Goal: Use online tool/utility: Utilize a website feature to perform a specific function

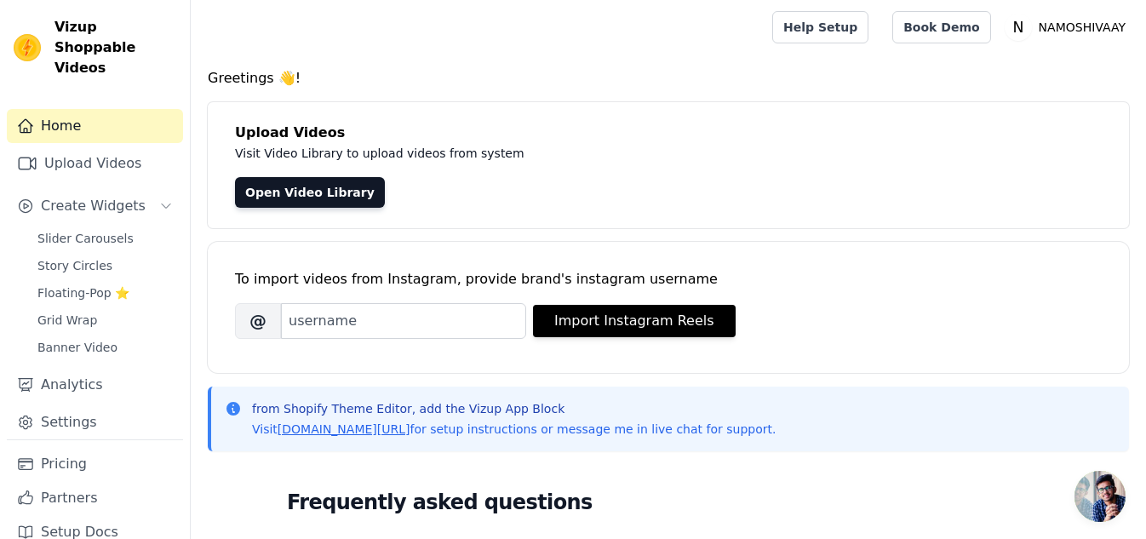
click at [1077, 73] on h4 "Greetings 👋!" at bounding box center [668, 78] width 921 height 20
click at [1079, 66] on main "Greetings 👋! Upload Videos Visit Video Library to upload videos from system Ope…" at bounding box center [668, 504] width 955 height 901
click at [327, 196] on link "Open Video Library" at bounding box center [310, 192] width 150 height 31
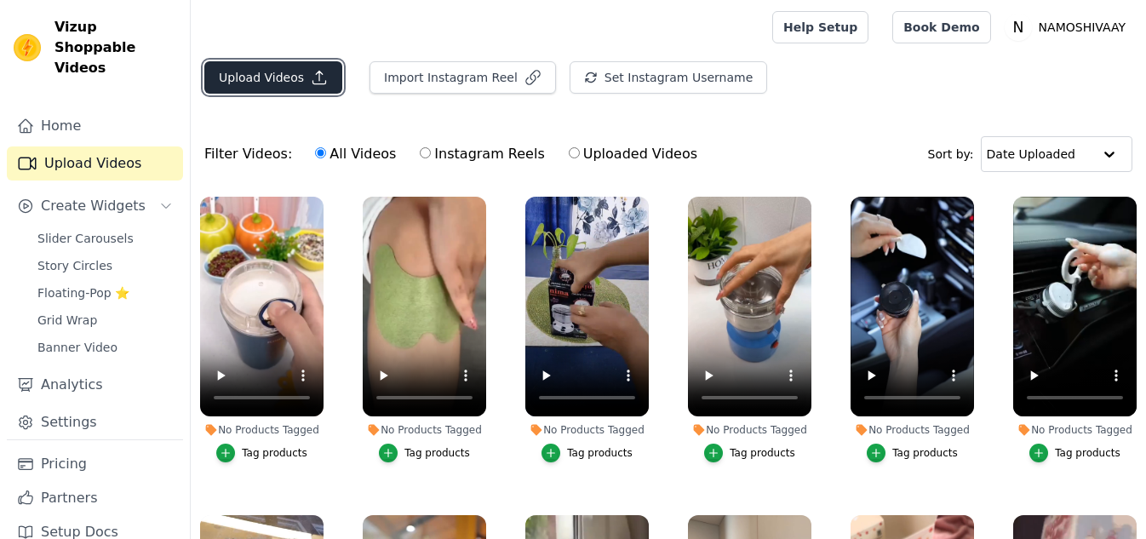
click at [259, 82] on button "Upload Videos" at bounding box center [273, 77] width 138 height 32
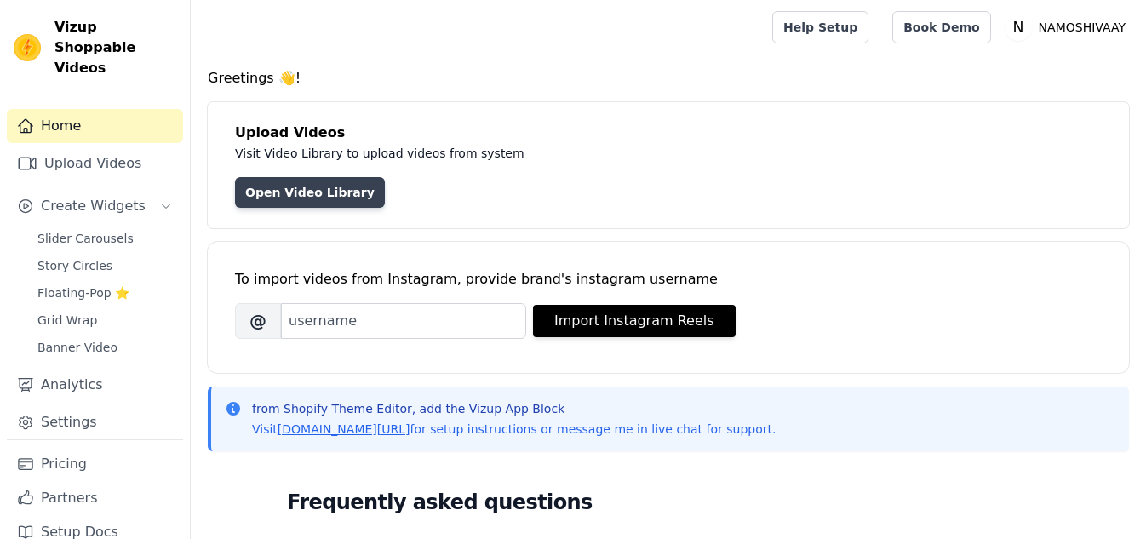
click at [312, 203] on link "Open Video Library" at bounding box center [310, 192] width 150 height 31
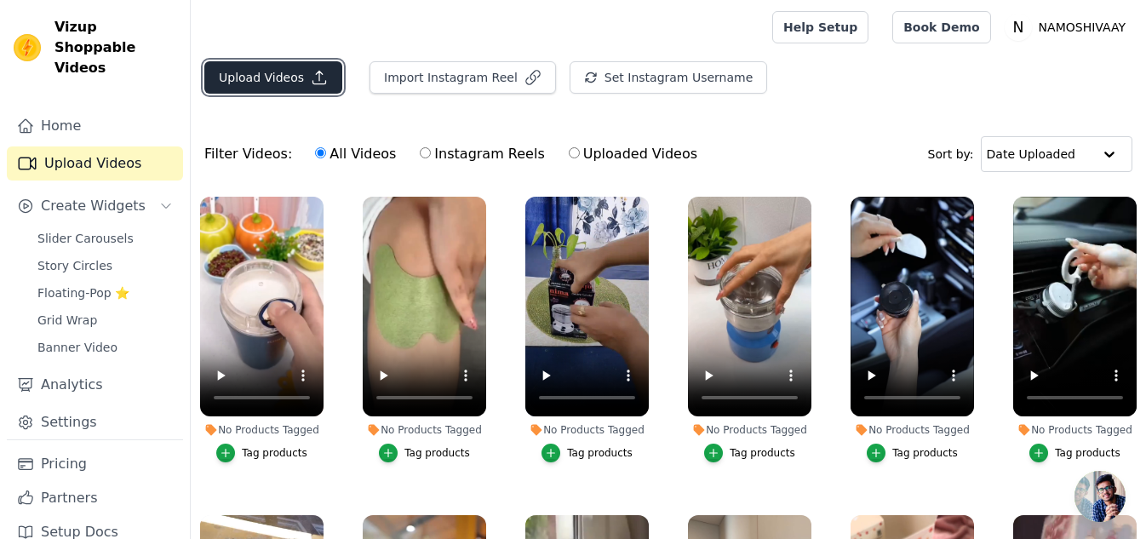
click at [276, 79] on button "Upload Videos" at bounding box center [273, 77] width 138 height 32
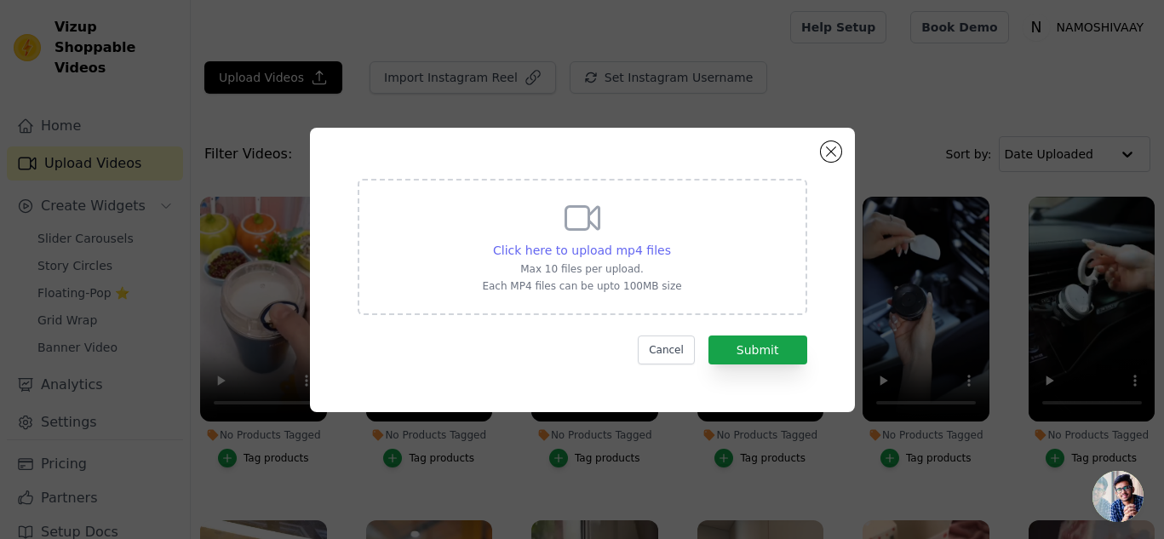
click at [569, 244] on span "Click here to upload mp4 files" at bounding box center [582, 250] width 178 height 14
click at [670, 242] on input "Click here to upload mp4 files Max 10 files per upload. Each MP4 files can be u…" at bounding box center [670, 241] width 1 height 1
type input "C:\fakepath\WhatsApp Video 2025-08-23 at 9.30.08 PM (1).mp4"
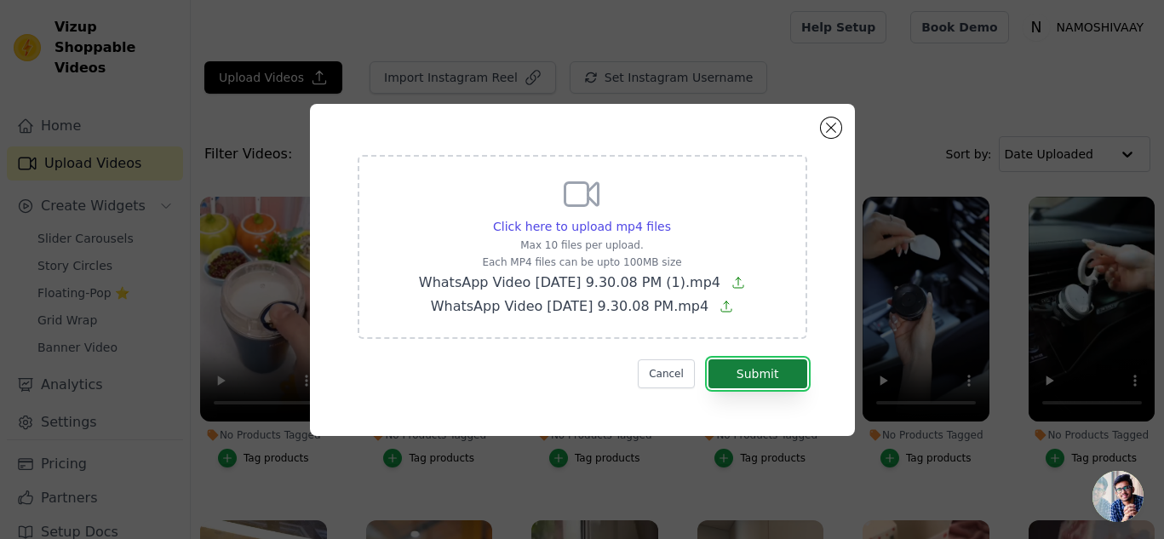
click at [780, 366] on button "Submit" at bounding box center [757, 373] width 99 height 29
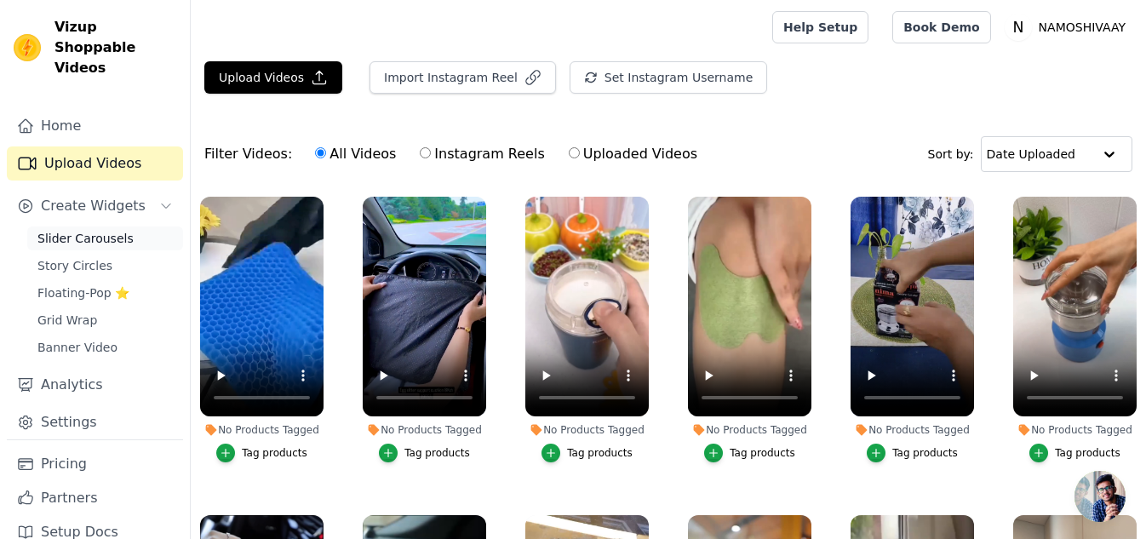
click at [73, 233] on span "Slider Carousels" at bounding box center [85, 238] width 96 height 17
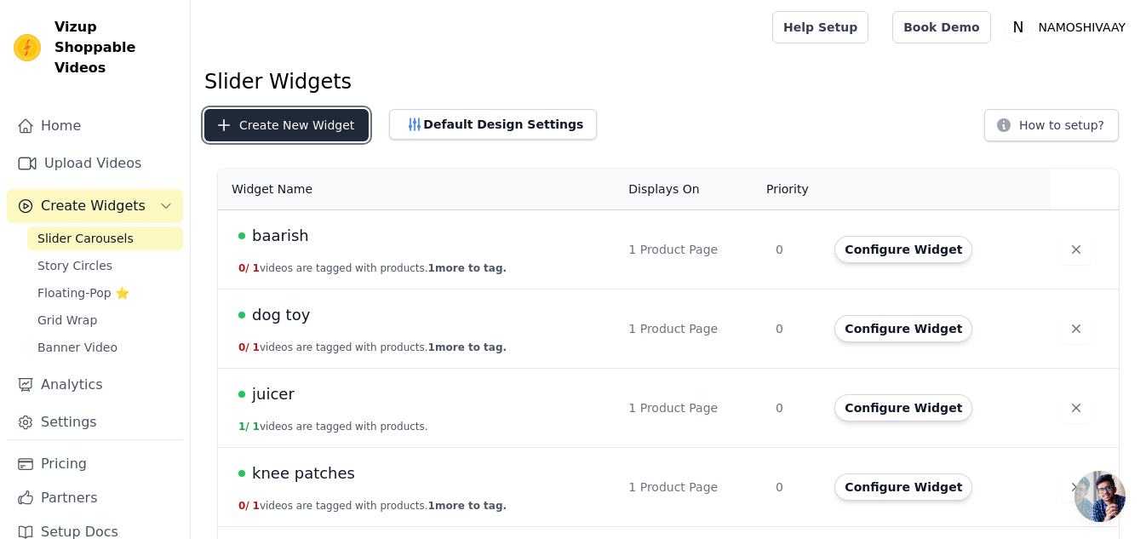
click at [282, 115] on button "Create New Widget" at bounding box center [286, 125] width 164 height 32
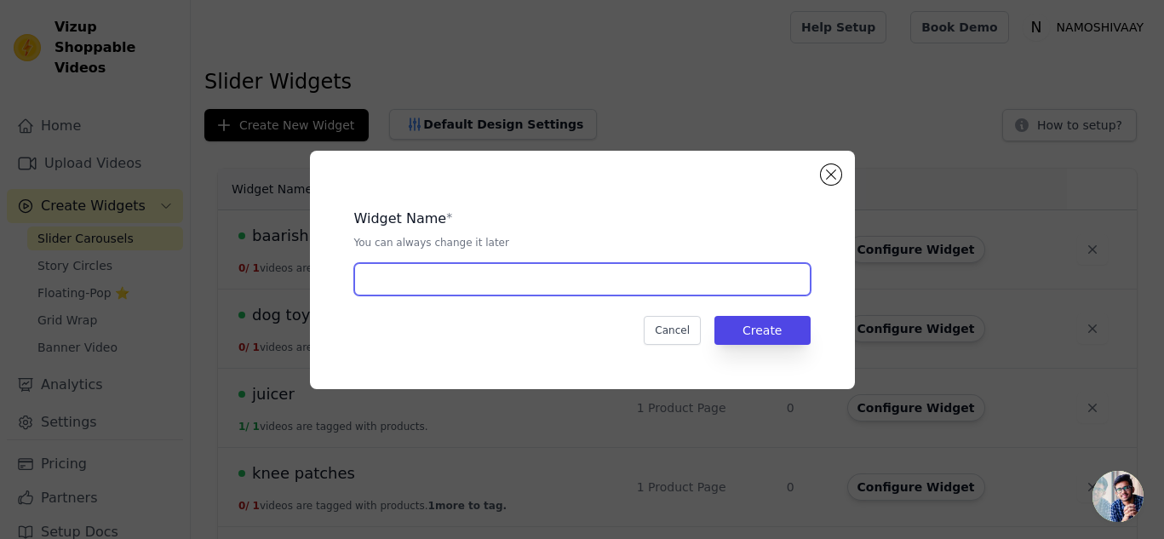
click at [400, 288] on input "text" at bounding box center [582, 279] width 456 height 32
type input "sitting pad"
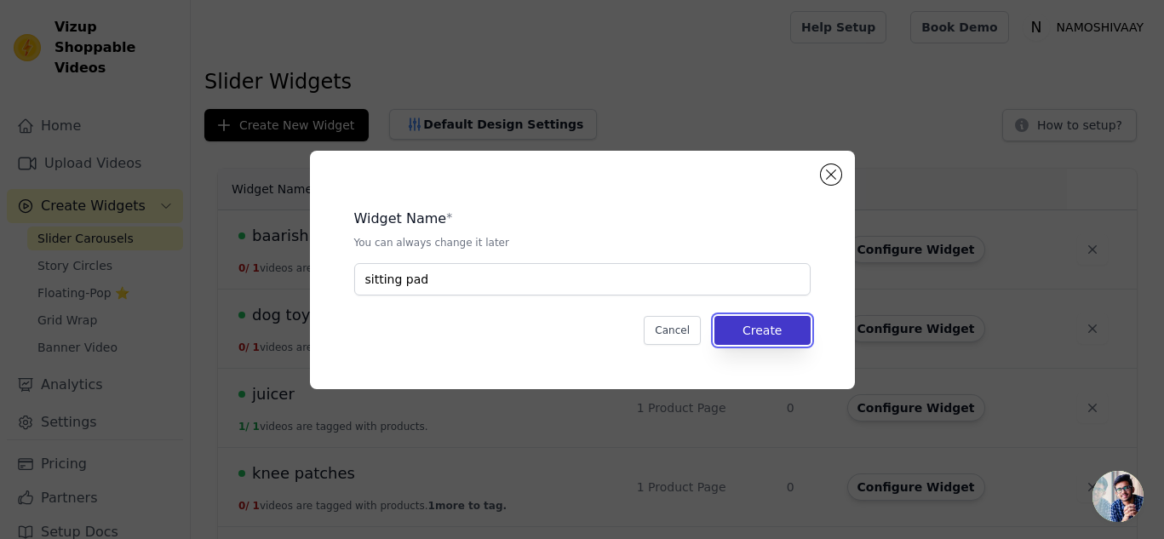
click at [789, 316] on button "Create" at bounding box center [762, 330] width 96 height 29
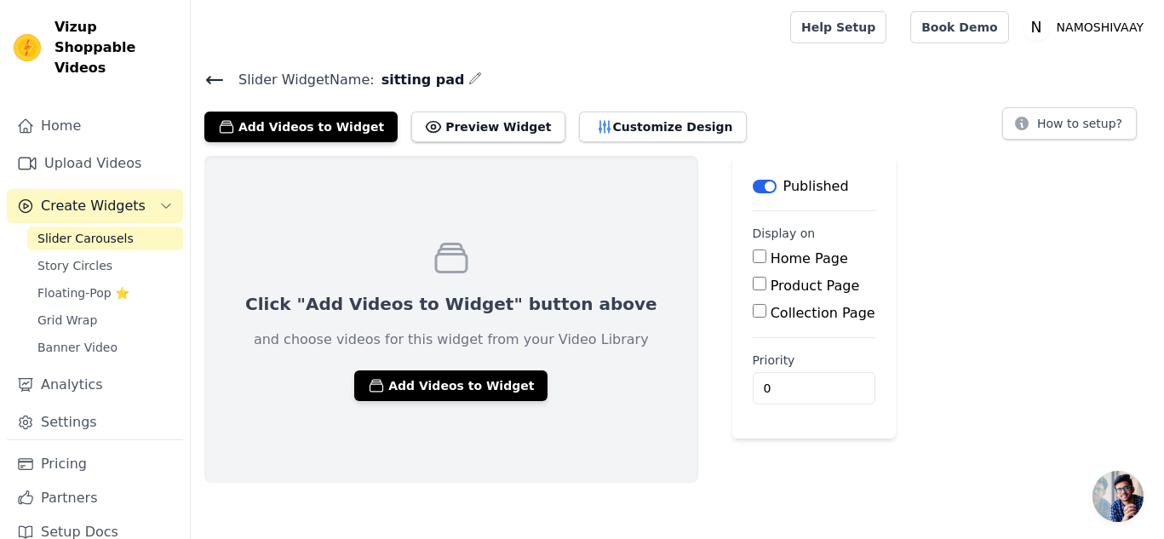
click at [753, 289] on input "Product Page" at bounding box center [760, 284] width 14 height 14
checkbox input "true"
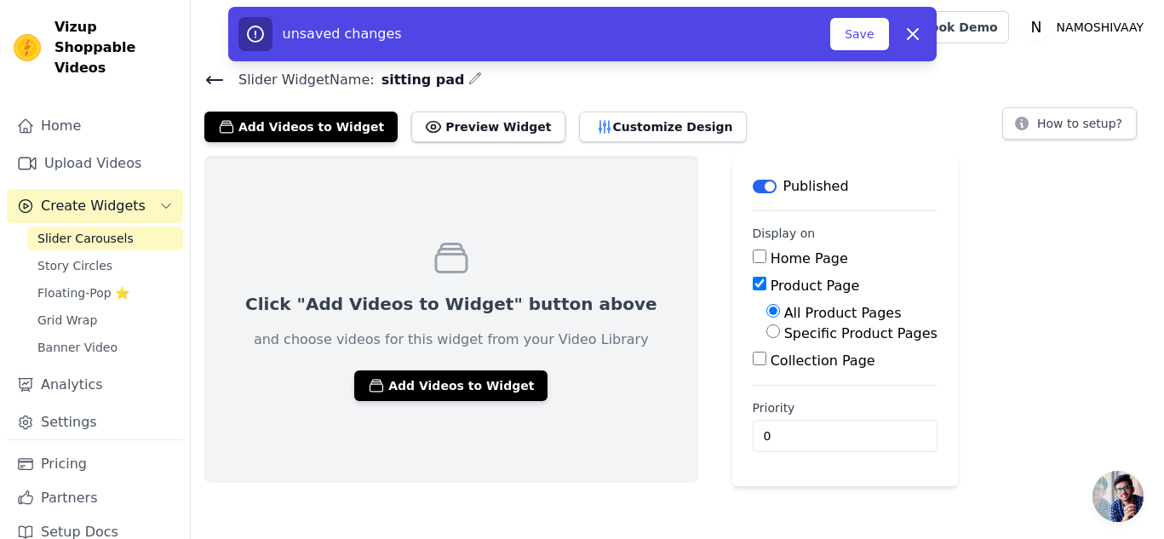
click at [784, 328] on label "Specific Product Pages" at bounding box center [860, 333] width 153 height 16
click at [766, 328] on input "Specific Product Pages" at bounding box center [773, 331] width 14 height 14
radio input "true"
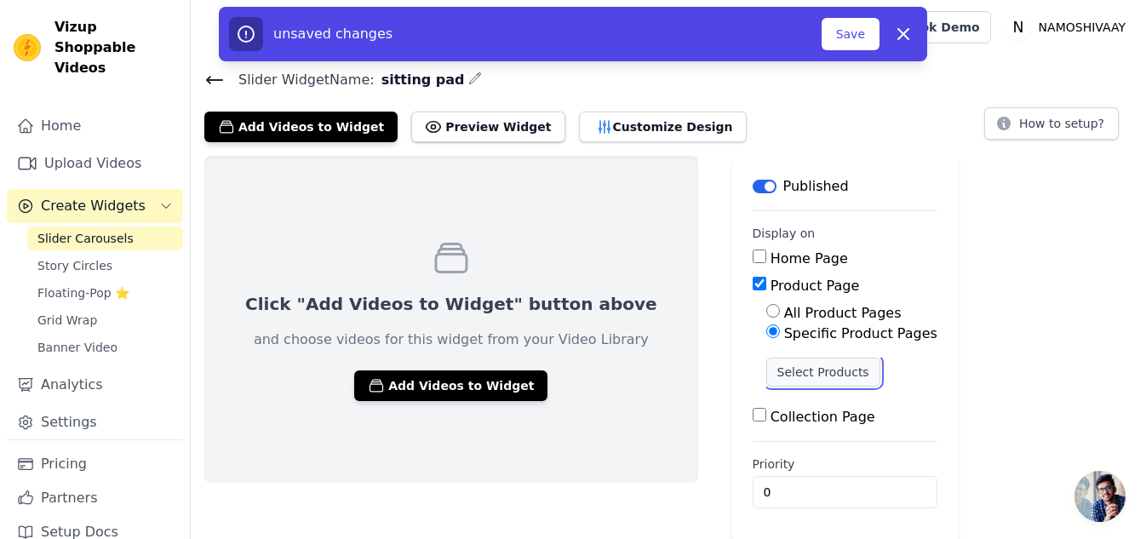
click at [766, 361] on button "Select Products" at bounding box center [823, 372] width 114 height 29
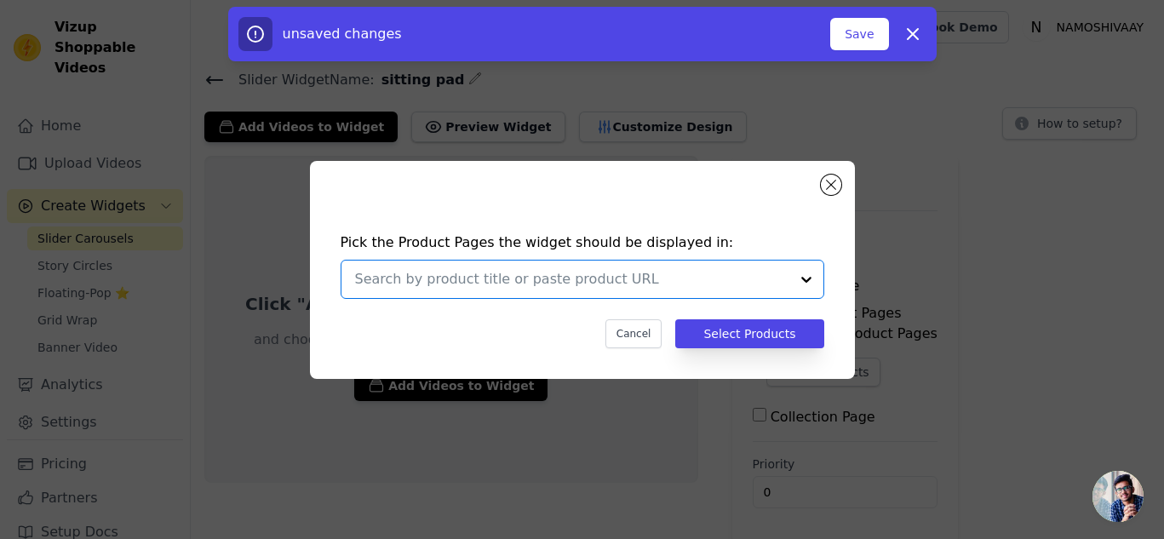
click at [575, 288] on input "text" at bounding box center [572, 279] width 434 height 20
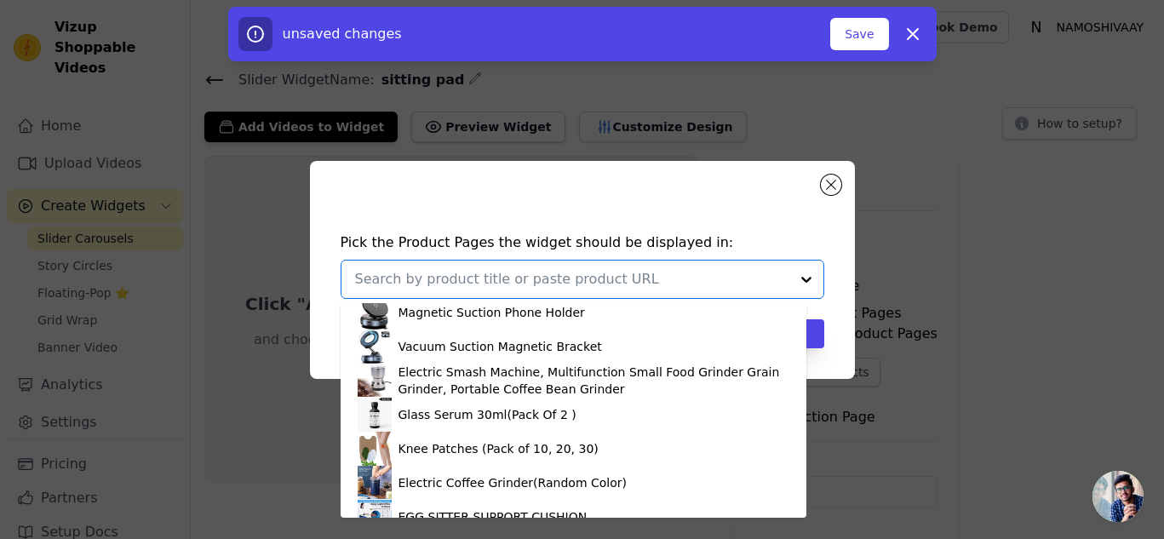
scroll to position [267, 0]
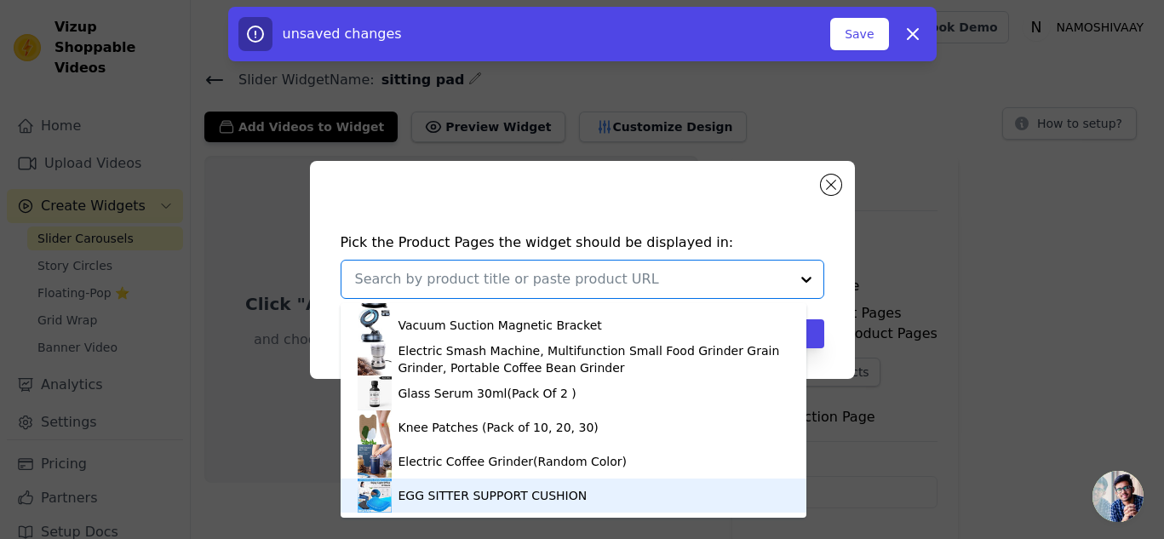
click at [605, 495] on div "EGG SITTER SUPPORT CUSHION" at bounding box center [574, 495] width 432 height 34
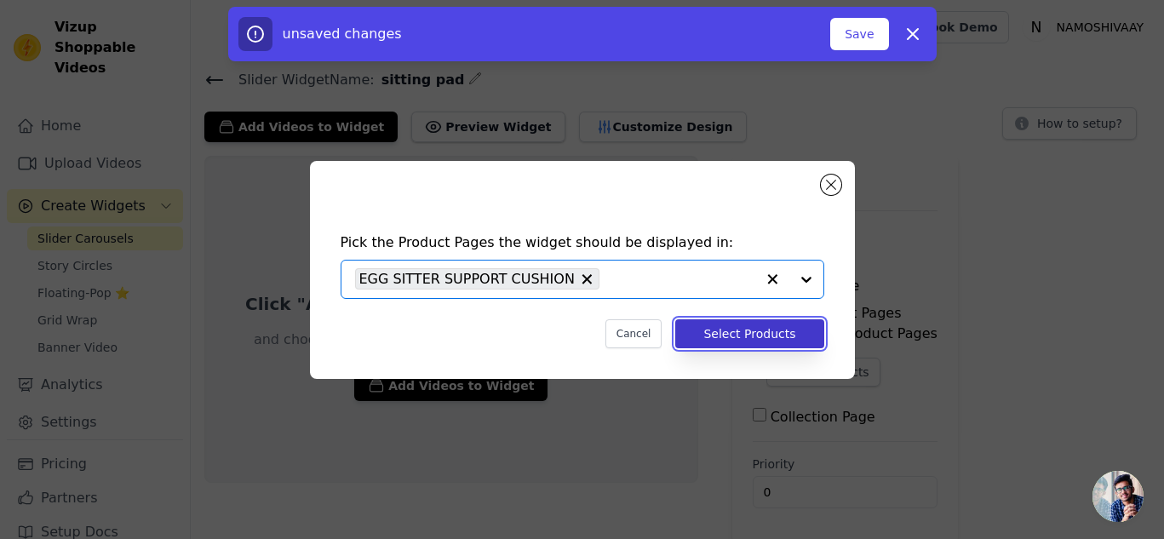
click at [744, 323] on button "Select Products" at bounding box center [749, 333] width 148 height 29
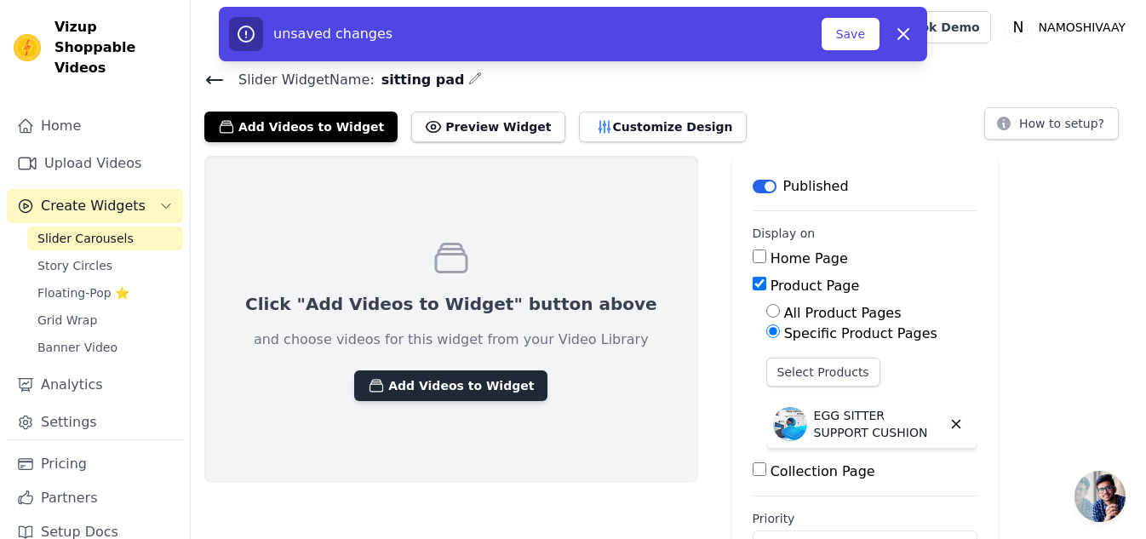
click at [473, 382] on button "Add Videos to Widget" at bounding box center [450, 385] width 193 height 31
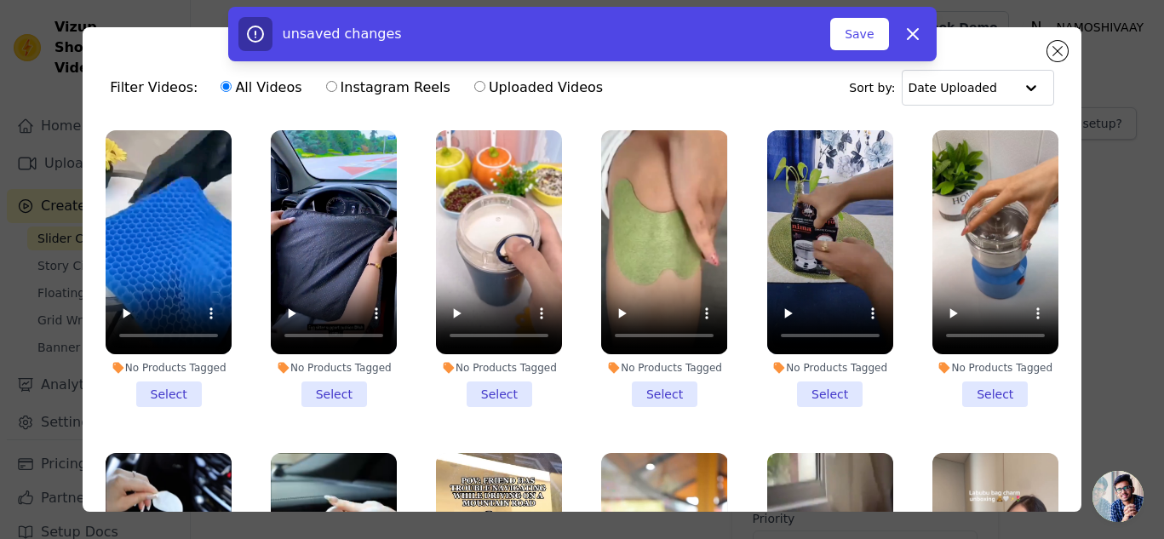
click at [180, 381] on li "No Products Tagged Select" at bounding box center [169, 268] width 126 height 277
click at [0, 0] on input "No Products Tagged Select" at bounding box center [0, 0] width 0 height 0
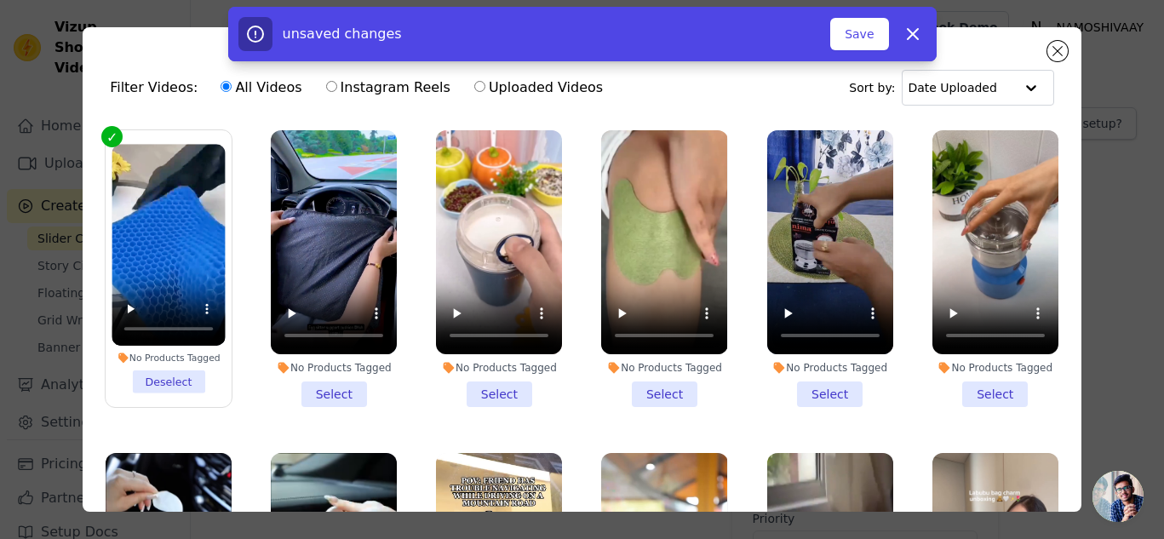
click at [312, 384] on li "No Products Tagged Select" at bounding box center [334, 268] width 126 height 277
click at [0, 0] on input "No Products Tagged Select" at bounding box center [0, 0] width 0 height 0
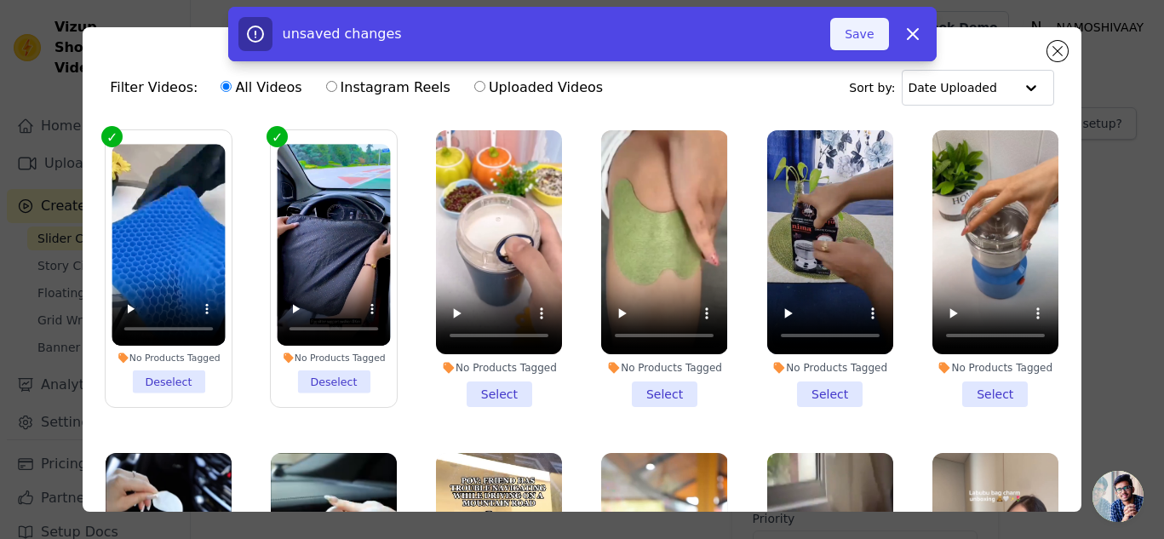
click at [866, 37] on button "Save" at bounding box center [859, 34] width 58 height 32
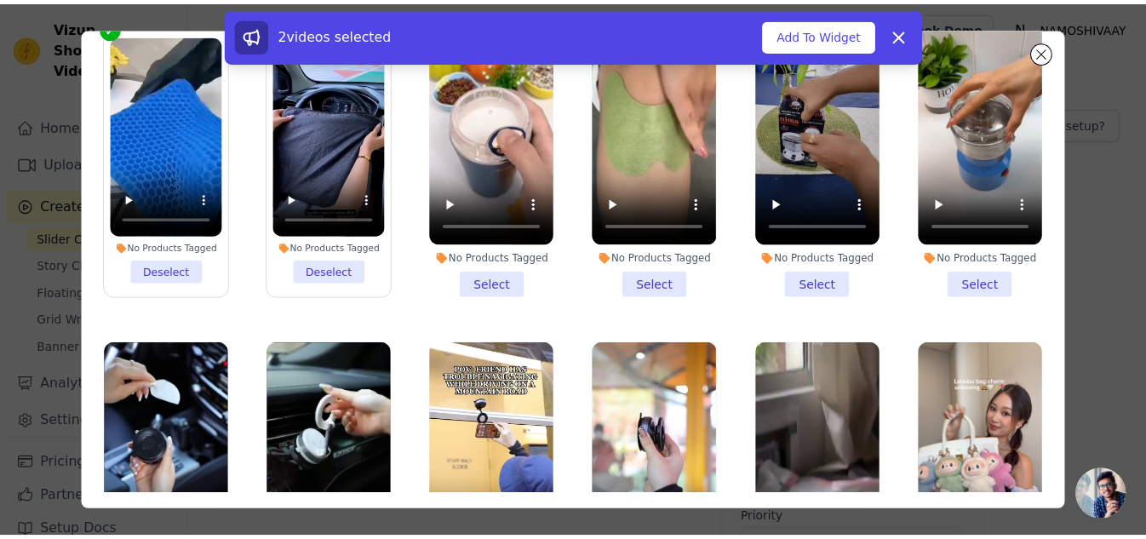
scroll to position [0, 0]
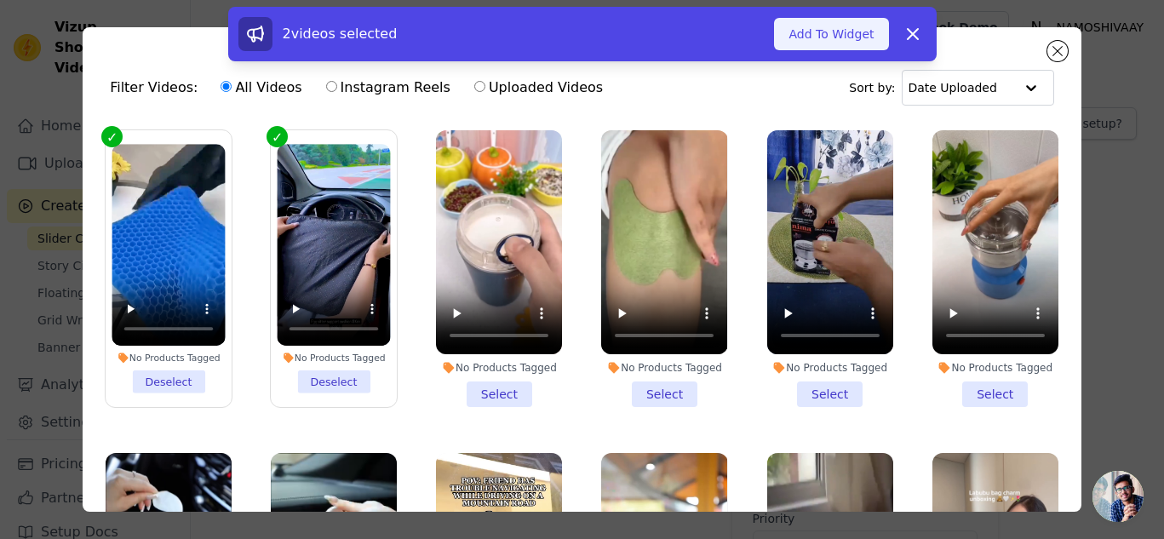
click at [816, 45] on button "Add To Widget" at bounding box center [831, 34] width 114 height 32
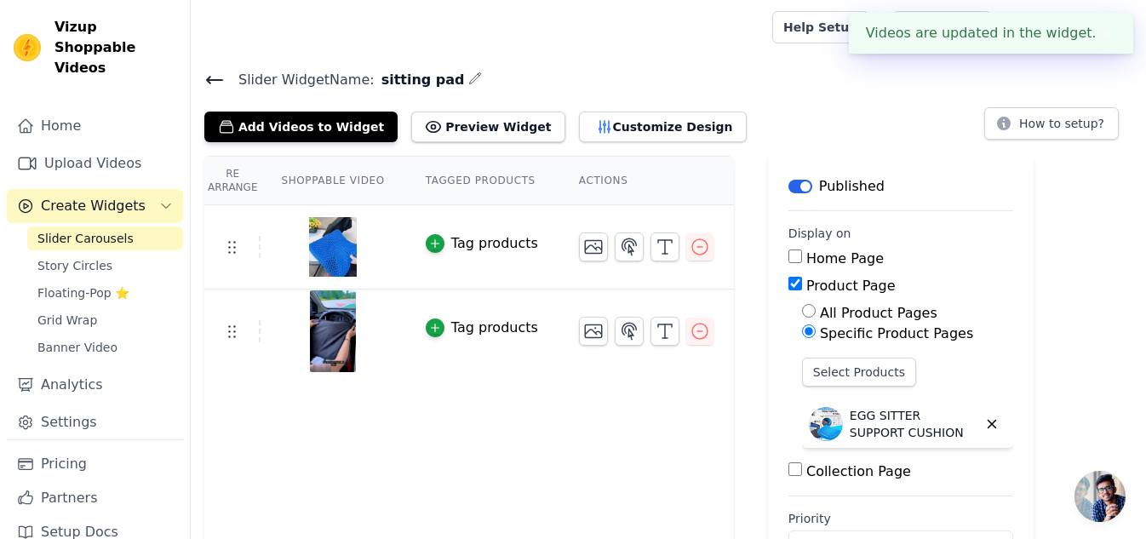
scroll to position [57, 0]
